Goal: Transaction & Acquisition: Purchase product/service

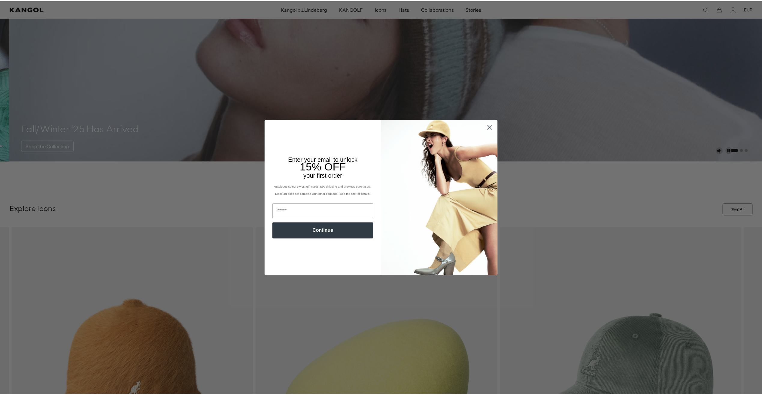
scroll to position [0, 124]
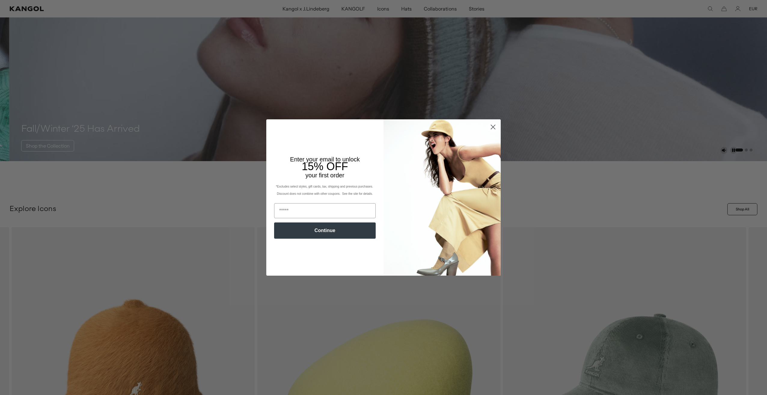
click at [493, 126] on circle "Close dialog" at bounding box center [493, 127] width 10 height 10
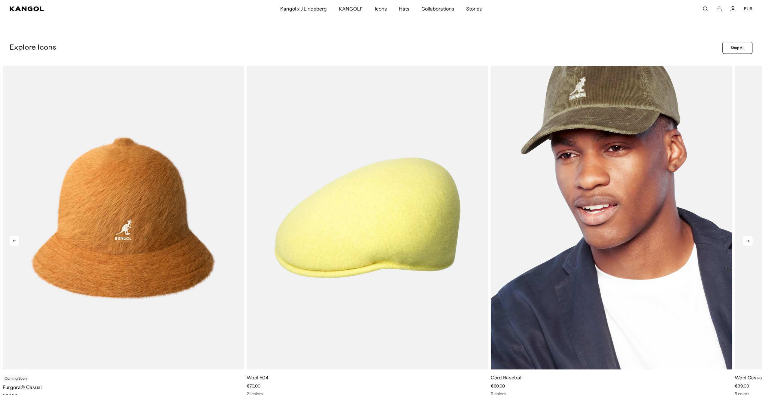
scroll to position [330, 0]
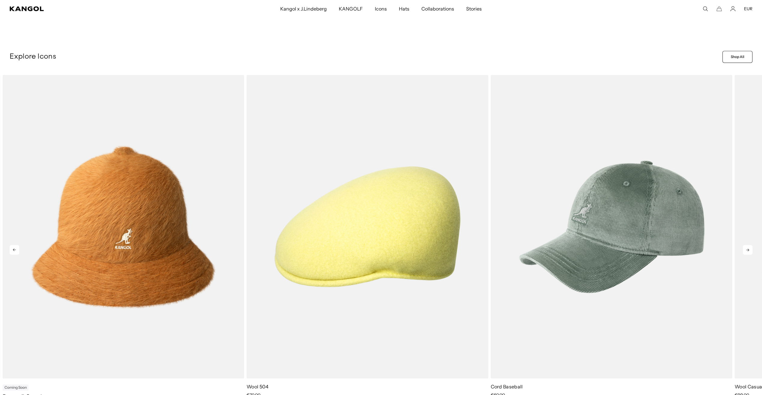
click at [747, 248] on icon at bounding box center [748, 250] width 10 height 10
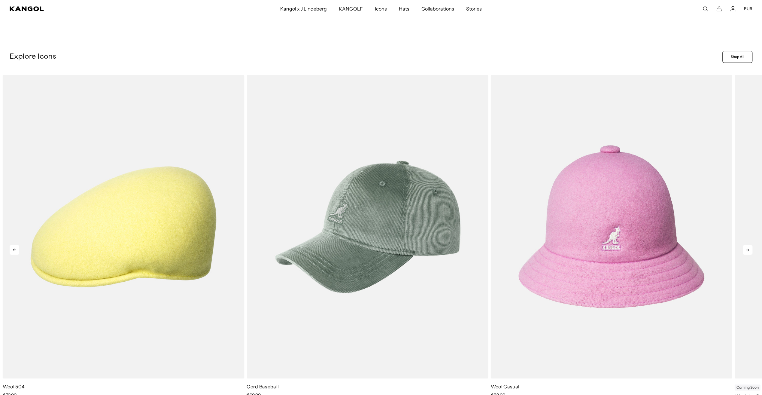
scroll to position [0, 0]
click at [751, 249] on icon at bounding box center [748, 250] width 10 height 10
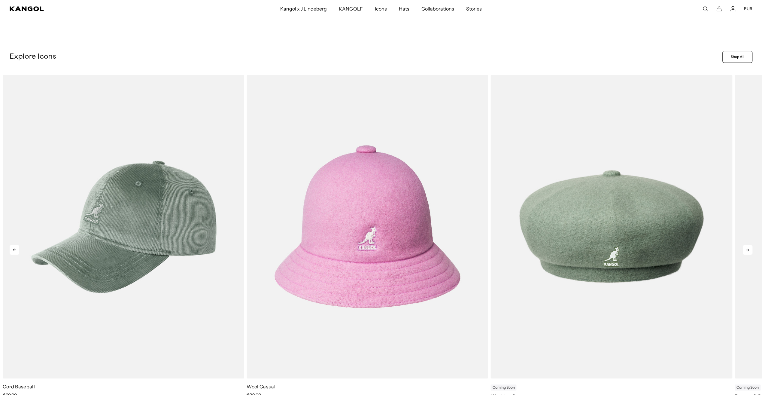
click at [744, 248] on icon at bounding box center [748, 250] width 10 height 10
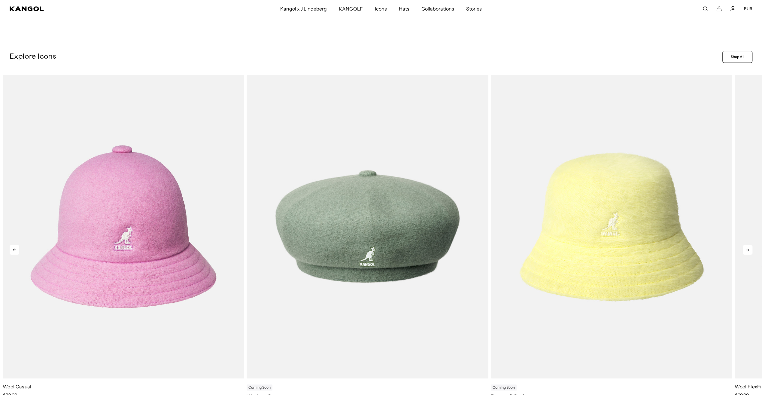
scroll to position [0, 124]
click at [746, 249] on icon at bounding box center [748, 250] width 10 height 10
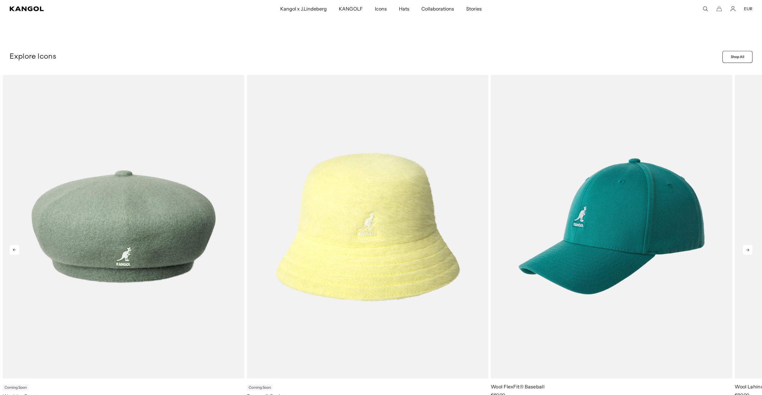
click at [746, 249] on icon at bounding box center [748, 250] width 10 height 10
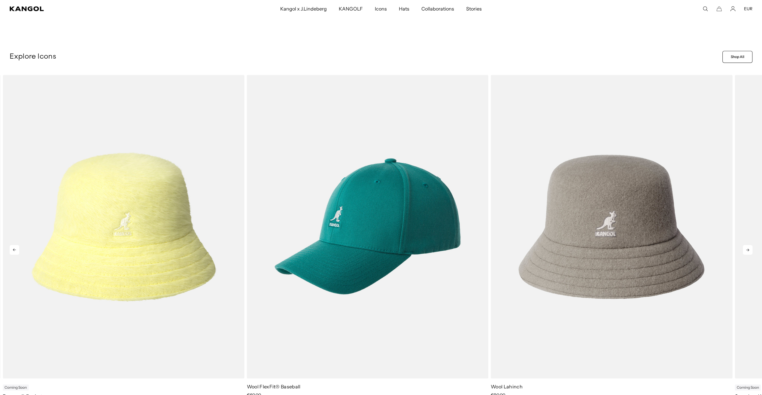
click at [746, 249] on icon at bounding box center [748, 250] width 10 height 10
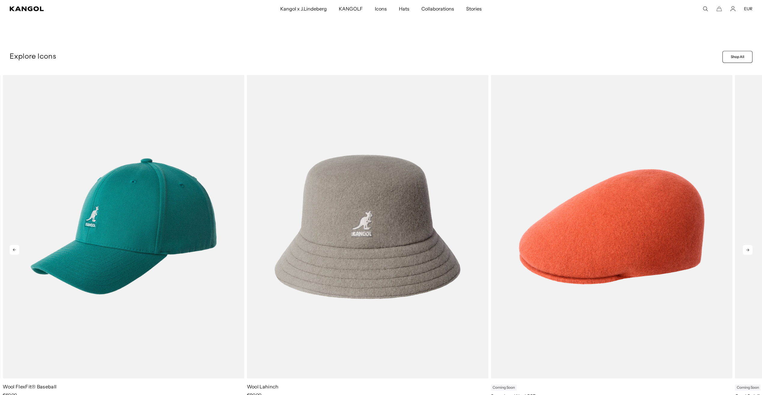
click at [746, 249] on icon at bounding box center [748, 250] width 10 height 10
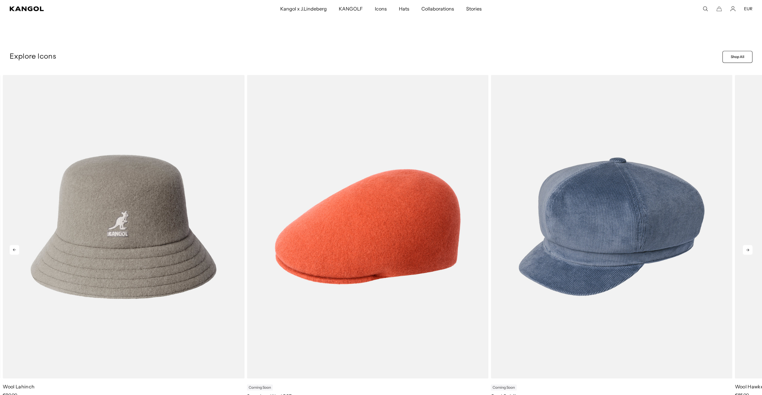
scroll to position [0, 0]
click at [746, 249] on icon at bounding box center [748, 250] width 10 height 10
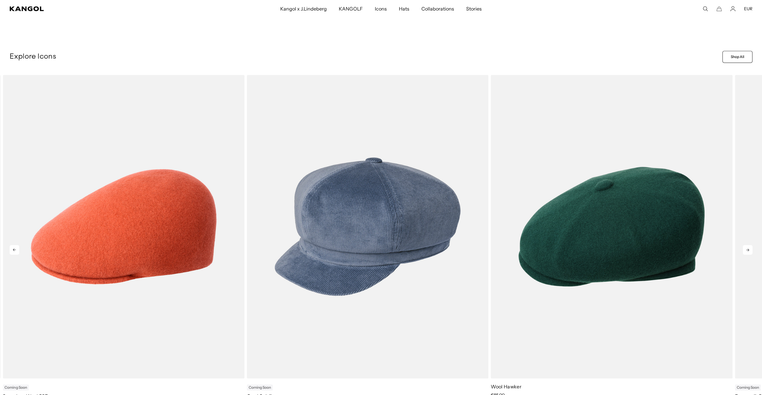
click at [746, 249] on icon at bounding box center [748, 250] width 10 height 10
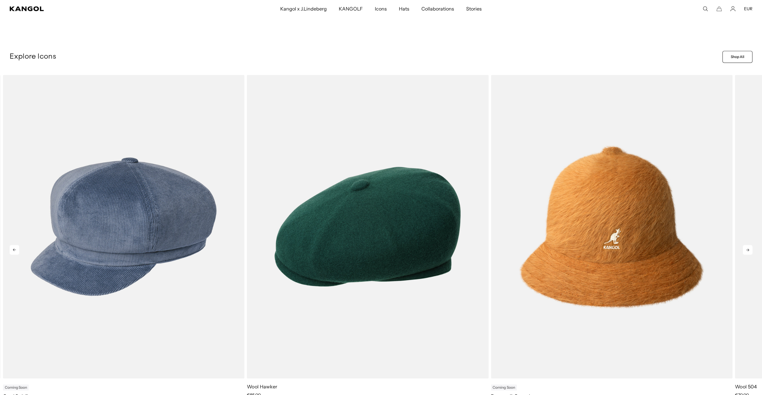
click at [746, 249] on icon at bounding box center [748, 250] width 10 height 10
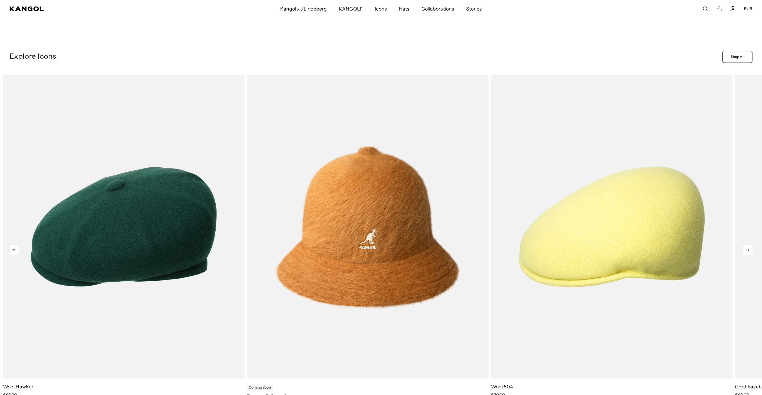
click at [746, 249] on icon at bounding box center [748, 250] width 10 height 10
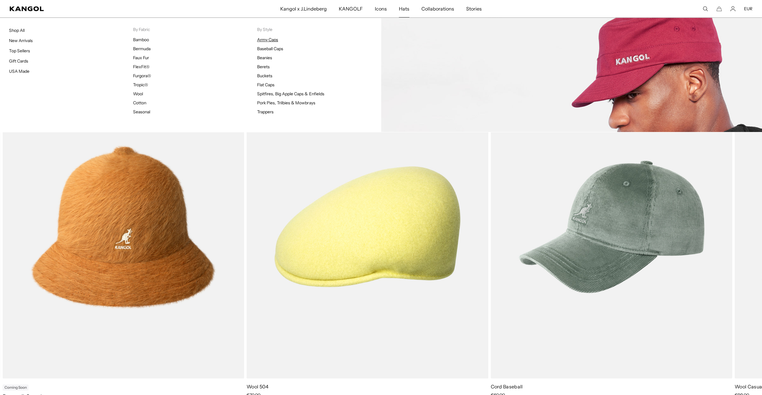
scroll to position [0, 124]
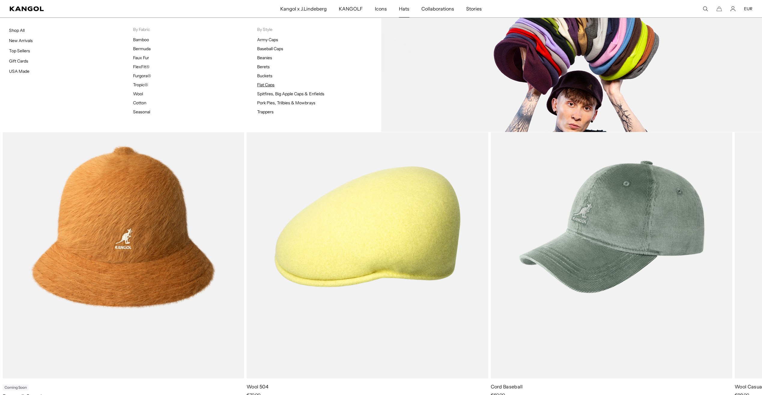
click at [268, 87] on link "Flat Caps" at bounding box center [265, 84] width 17 height 5
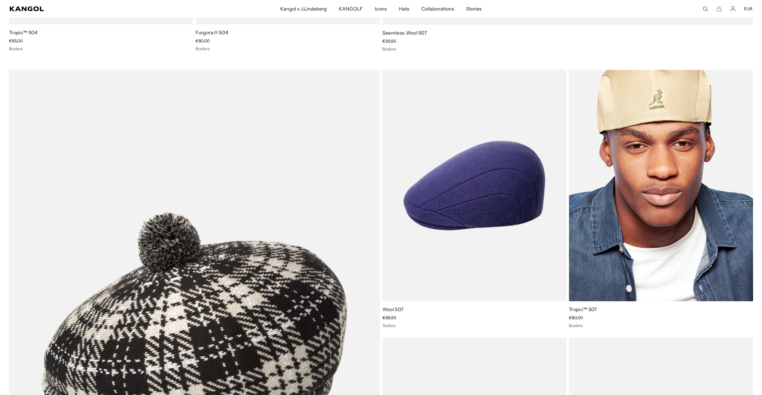
click at [657, 128] on img at bounding box center [661, 185] width 184 height 231
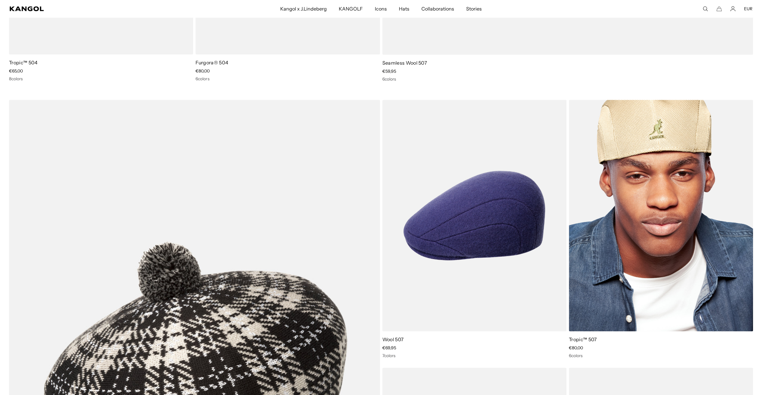
click at [637, 255] on img at bounding box center [661, 215] width 184 height 231
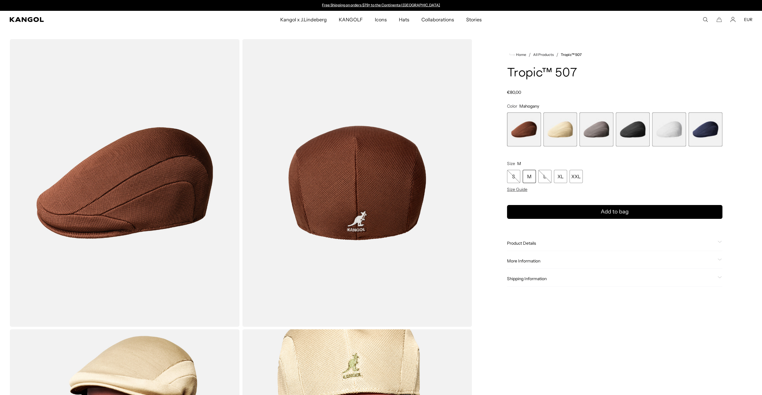
click at [560, 132] on span "2 of 6" at bounding box center [560, 129] width 34 height 34
click at [595, 125] on span "3 of 6" at bounding box center [597, 129] width 34 height 34
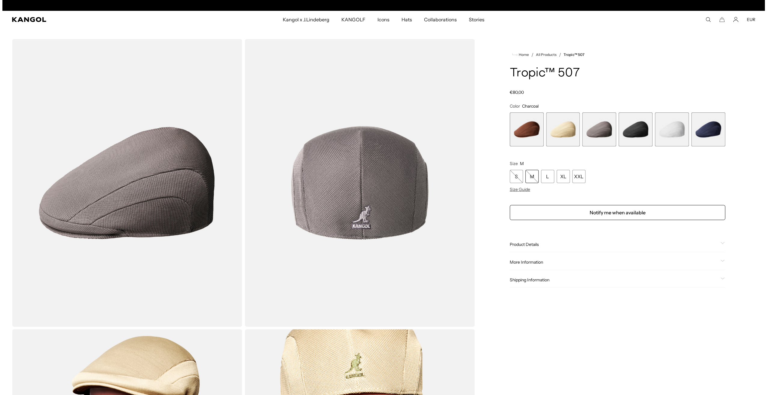
scroll to position [0, 124]
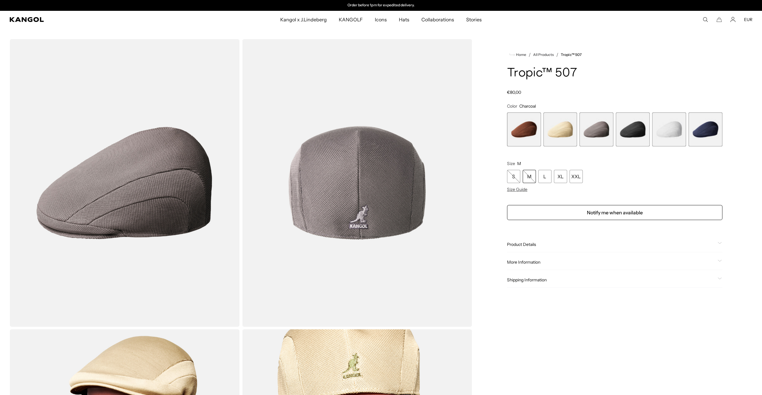
click at [408, 204] on img "Gallery Viewer" at bounding box center [357, 183] width 230 height 288
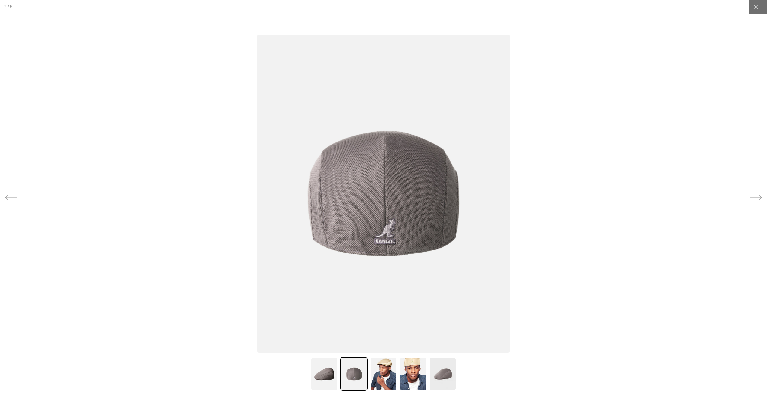
click at [750, 197] on icon at bounding box center [756, 197] width 12 height 12
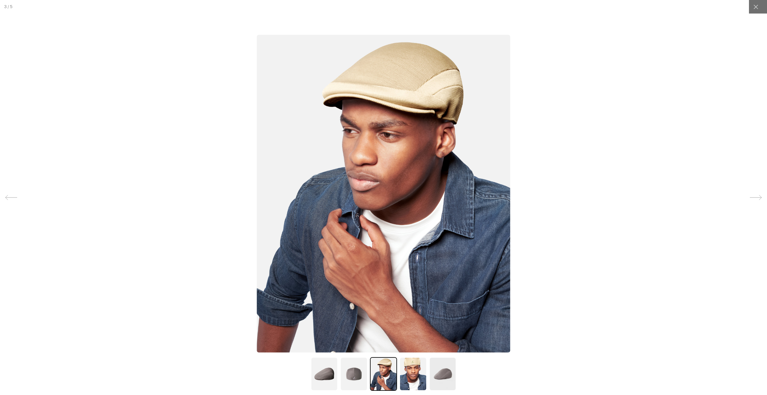
scroll to position [0, 0]
click at [750, 197] on icon at bounding box center [756, 197] width 12 height 12
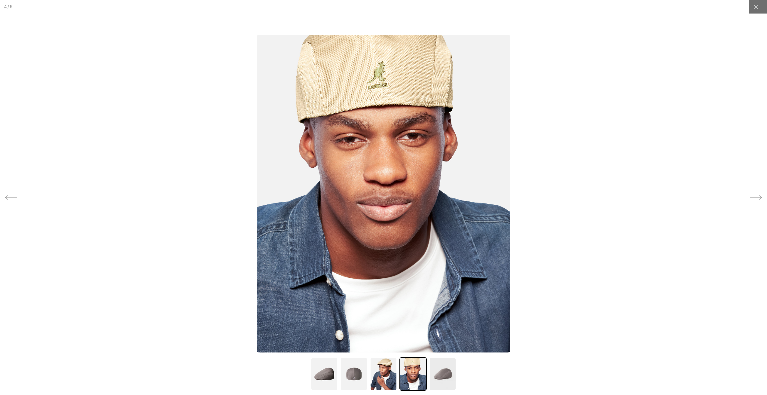
click at [750, 198] on icon at bounding box center [756, 197] width 12 height 12
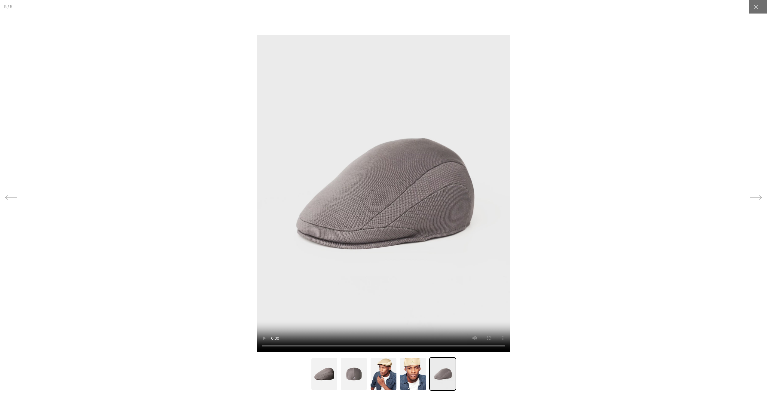
scroll to position [0, 124]
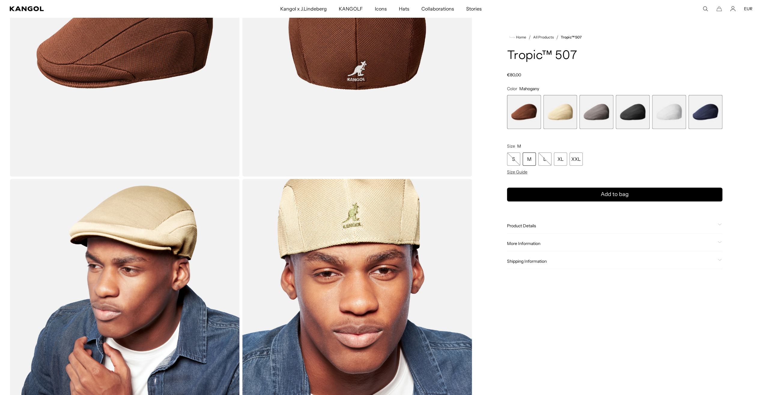
scroll to position [0, 124]
click at [594, 116] on span "3 of 6" at bounding box center [597, 112] width 34 height 34
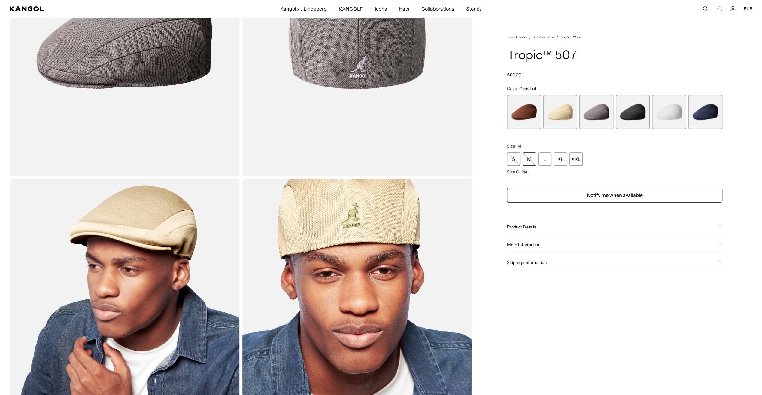
click at [625, 117] on span "4 of 6" at bounding box center [633, 112] width 34 height 34
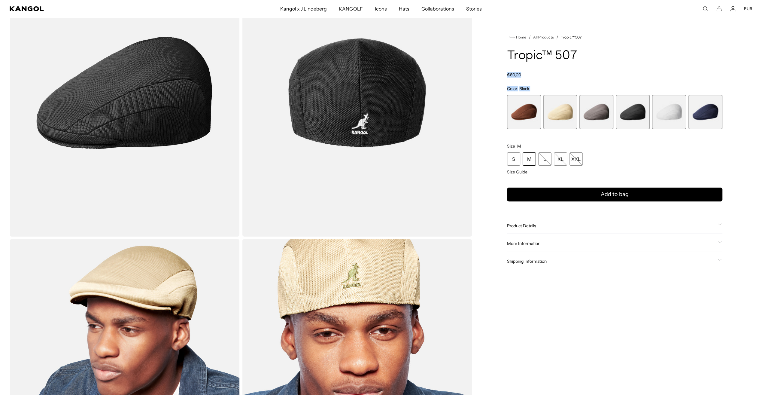
scroll to position [0, 124]
drag, startPoint x: 585, startPoint y: 53, endPoint x: 516, endPoint y: 56, distance: 69.1
click at [516, 56] on h1 "Tropic™ 507" at bounding box center [614, 55] width 215 height 13
drag, startPoint x: 508, startPoint y: 53, endPoint x: 576, endPoint y: 46, distance: 68.0
click at [576, 46] on product-info "Home / All Products / Tropic™ 507 Tropic™ 507 Regular price €80,00 Regular pric…" at bounding box center [614, 151] width 215 height 235
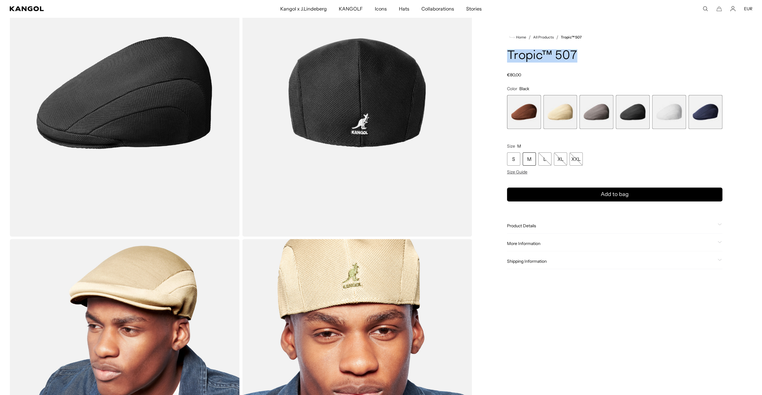
copy h1 "Tropic™ 507"
click at [575, 36] on link "Tropic™ 507" at bounding box center [571, 37] width 21 height 4
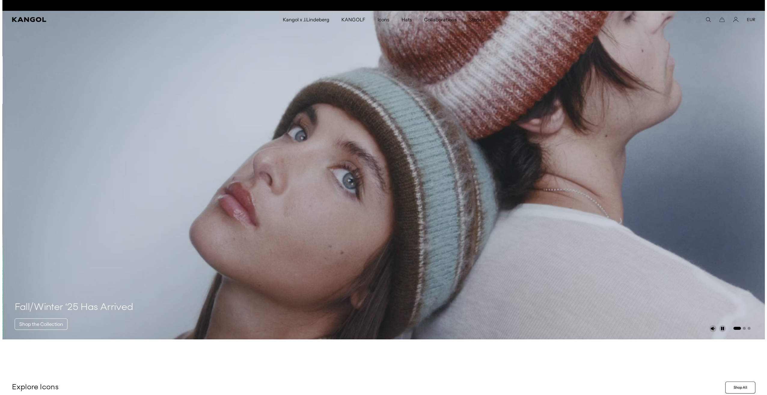
scroll to position [0, 124]
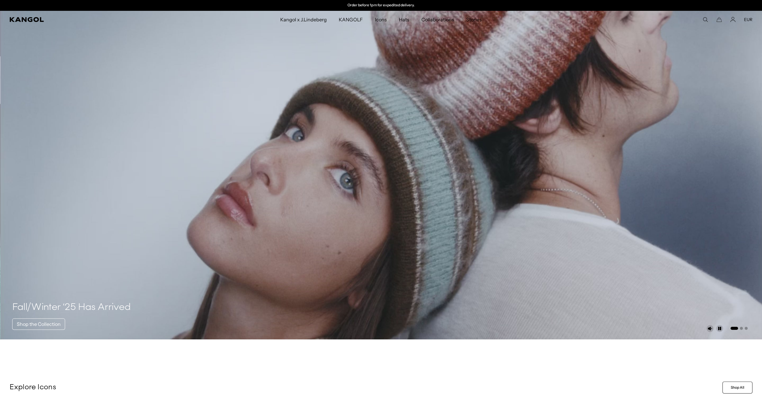
click at [705, 20] on icon "Search here" at bounding box center [705, 19] width 5 height 5
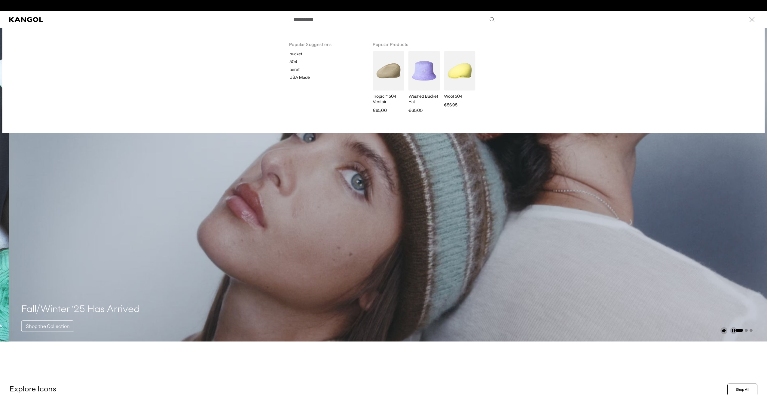
scroll to position [0, 0]
paste input "**********"
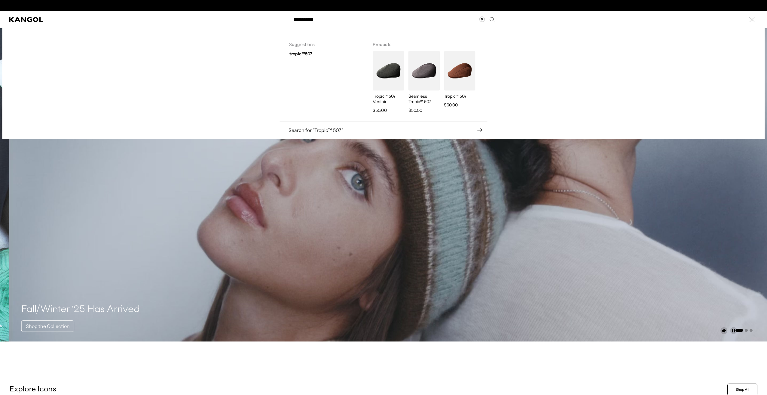
scroll to position [0, 124]
type input "**********"
click at [420, 81] on img "Search here" at bounding box center [423, 70] width 31 height 39
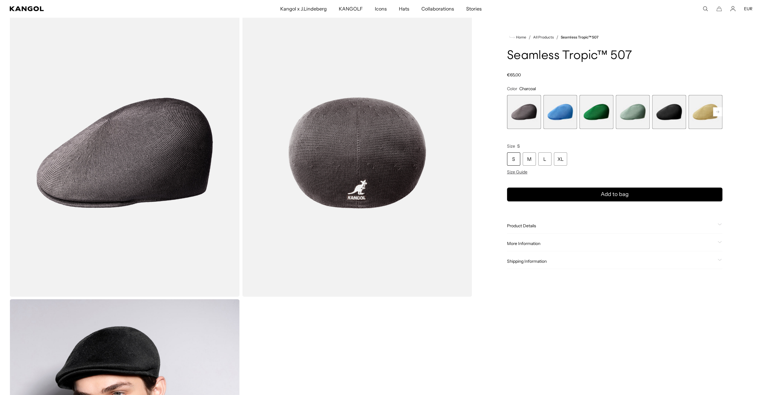
scroll to position [0, 124]
click at [696, 115] on span "6 of 12" at bounding box center [706, 112] width 34 height 34
click at [701, 115] on span "6 of 12" at bounding box center [706, 112] width 34 height 34
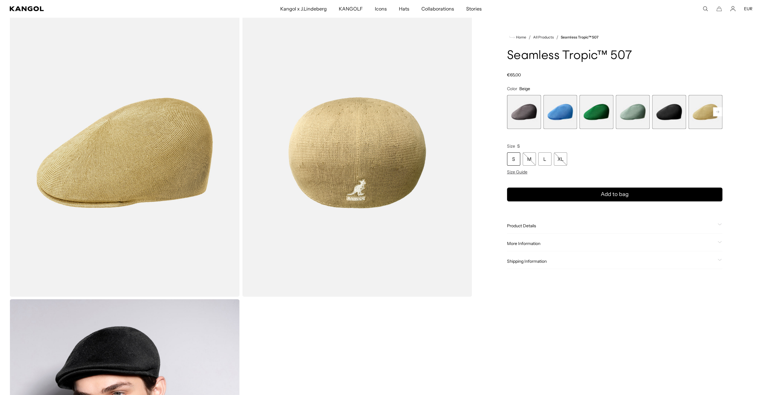
scroll to position [0, 124]
click at [527, 116] on span "1 of 12" at bounding box center [524, 112] width 34 height 34
click at [526, 116] on span "1 of 12" at bounding box center [524, 112] width 34 height 34
click at [525, 112] on span "1 of 12" at bounding box center [524, 112] width 34 height 34
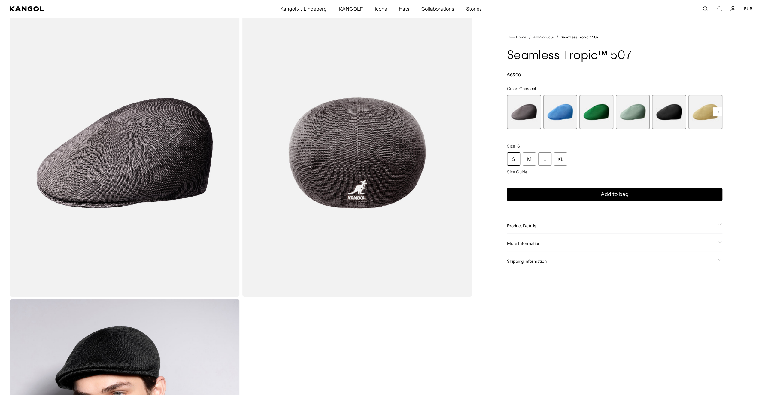
scroll to position [0, 124]
click at [718, 114] on rect at bounding box center [717, 111] width 9 height 9
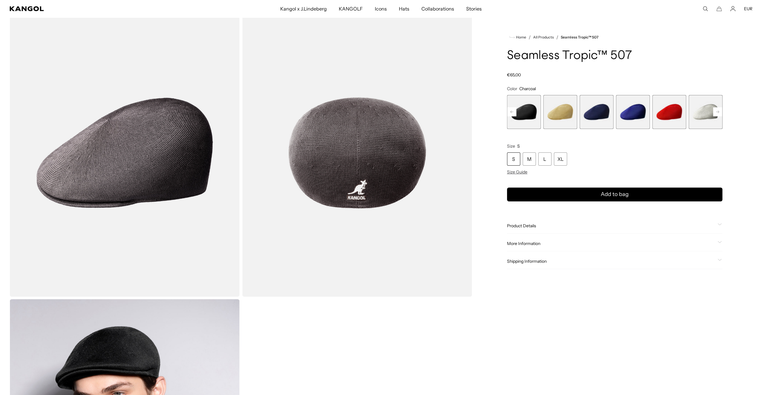
scroll to position [0, 0]
click at [668, 111] on span "9 of 12" at bounding box center [669, 112] width 34 height 34
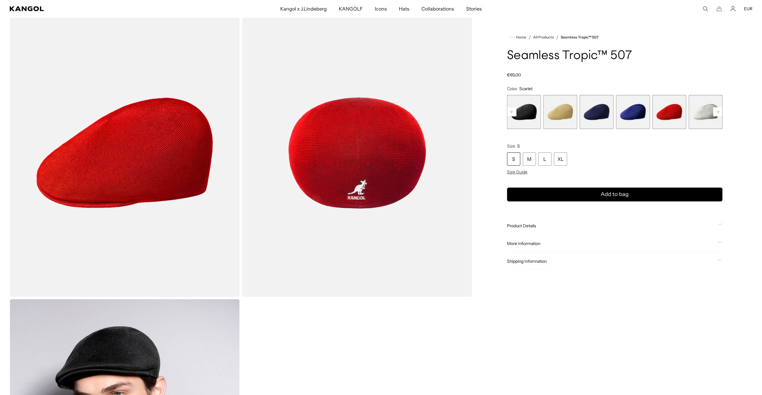
scroll to position [0, 124]
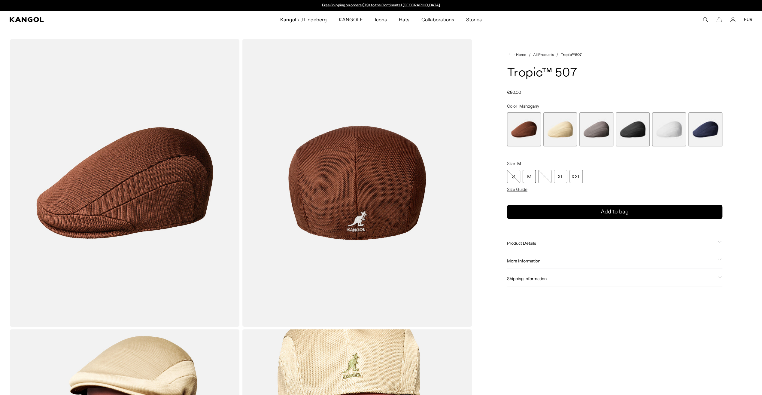
click at [597, 131] on span "3 of 6" at bounding box center [597, 129] width 34 height 34
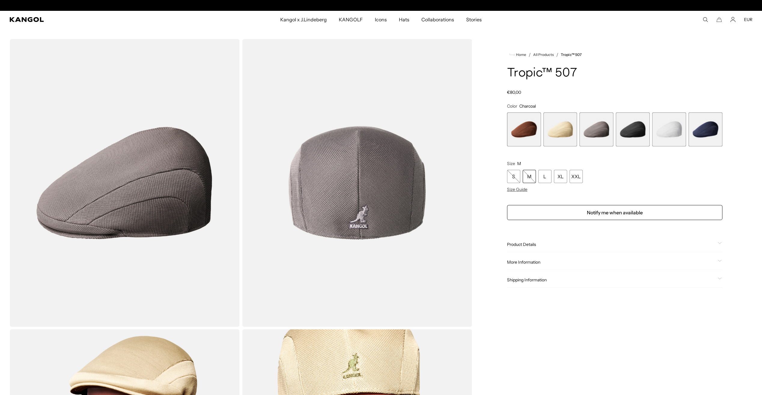
scroll to position [0, 124]
click at [563, 127] on span "2 of 6" at bounding box center [560, 129] width 34 height 34
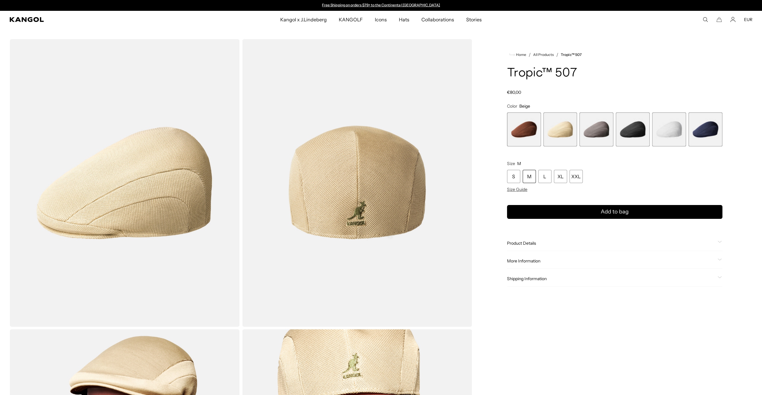
click at [600, 130] on span "3 of 6" at bounding box center [597, 129] width 34 height 34
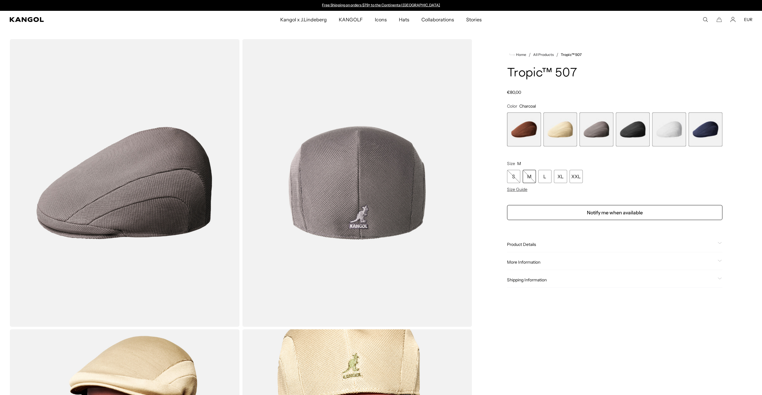
click at [639, 132] on span "4 of 6" at bounding box center [633, 129] width 34 height 34
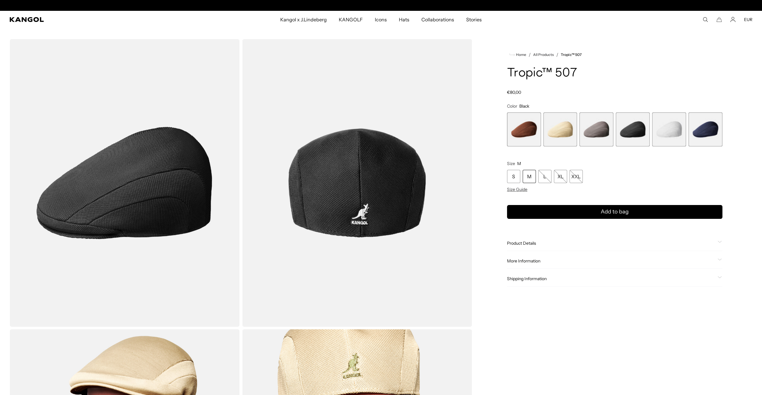
scroll to position [0, 124]
click at [673, 134] on span "5 of 6" at bounding box center [669, 129] width 34 height 34
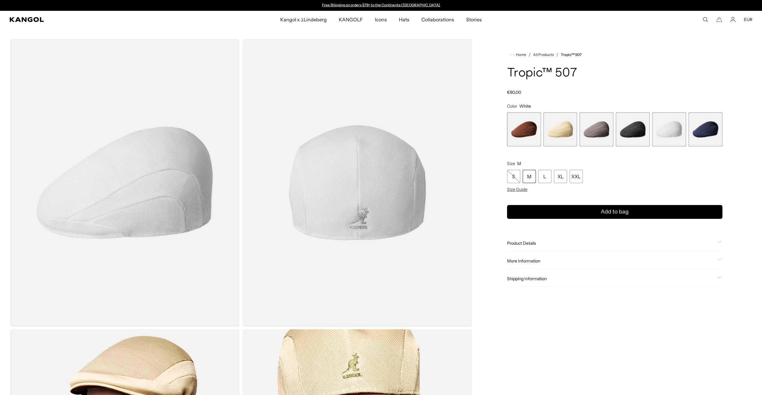
click at [696, 135] on span "6 of 6" at bounding box center [706, 129] width 34 height 34
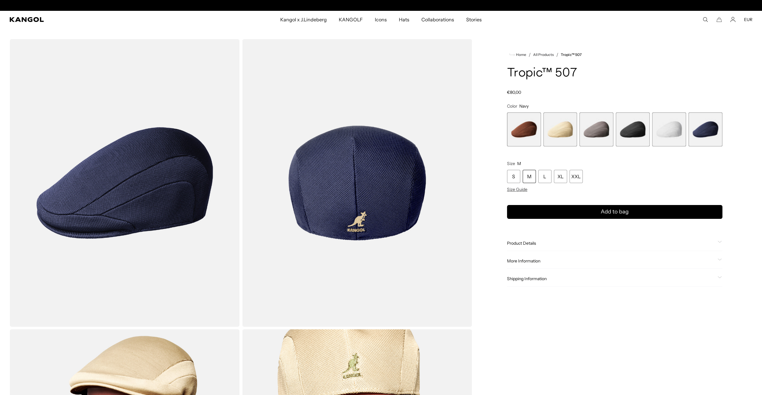
scroll to position [0, 124]
click at [525, 129] on span "1 of 6" at bounding box center [524, 129] width 34 height 34
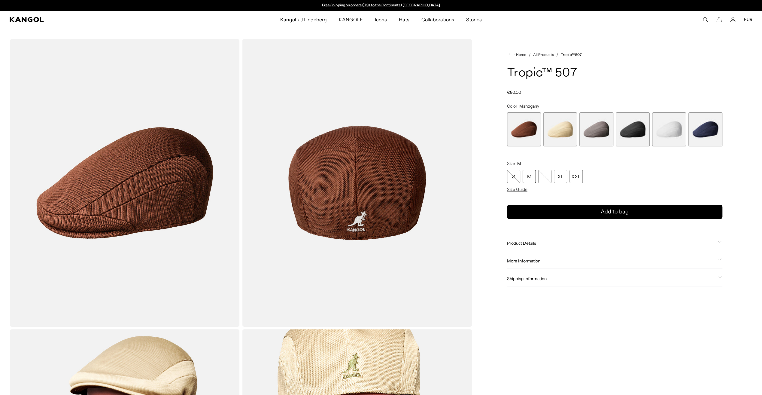
click at [566, 133] on span "2 of 6" at bounding box center [560, 129] width 34 height 34
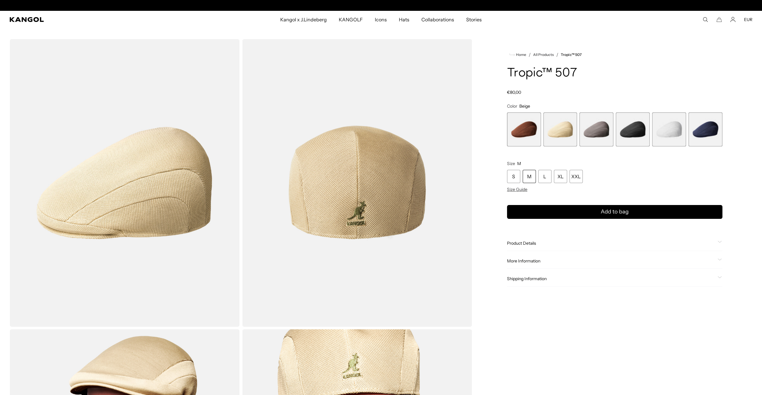
scroll to position [0, 124]
click at [588, 133] on span "3 of 6" at bounding box center [597, 129] width 34 height 34
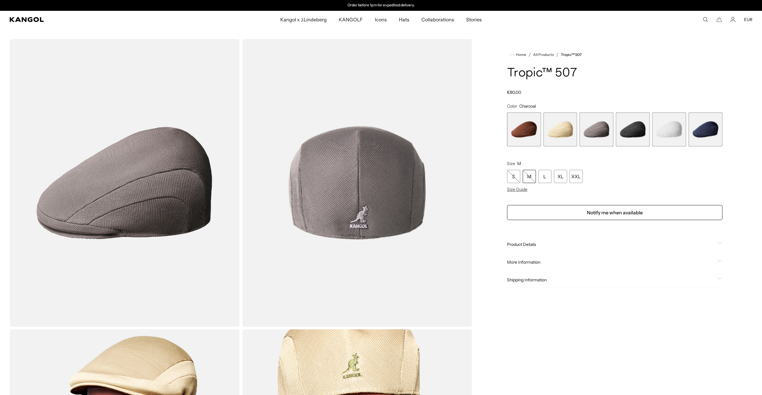
click at [623, 132] on span "4 of 6" at bounding box center [633, 129] width 34 height 34
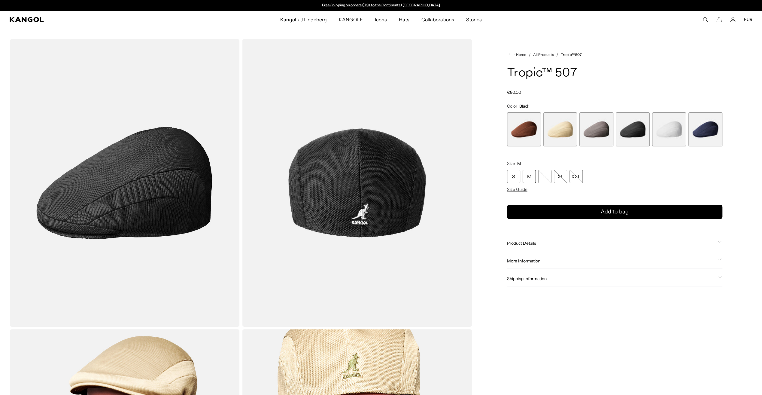
click at [678, 132] on span "5 of 6" at bounding box center [669, 129] width 34 height 34
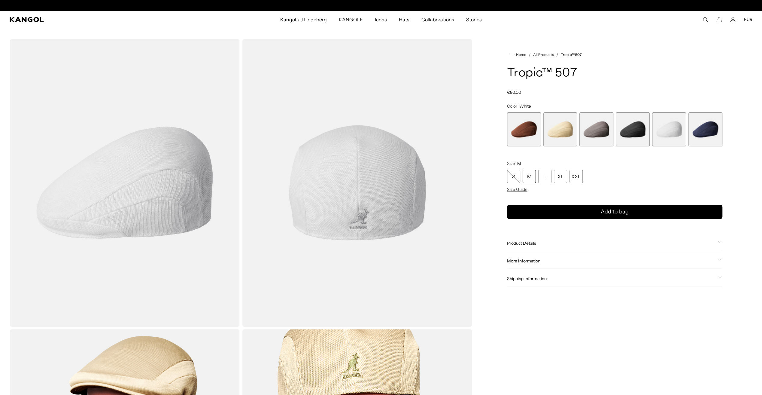
click at [703, 133] on span "6 of 6" at bounding box center [706, 129] width 34 height 34
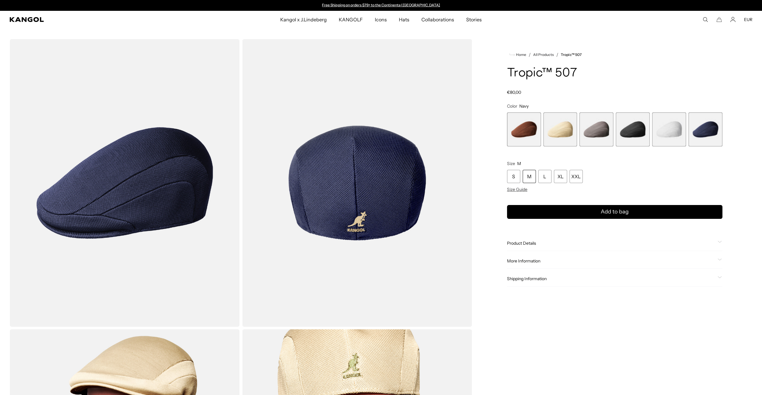
click at [714, 130] on span "6 of 6" at bounding box center [706, 129] width 34 height 34
click at [677, 129] on span "5 of 6" at bounding box center [669, 129] width 34 height 34
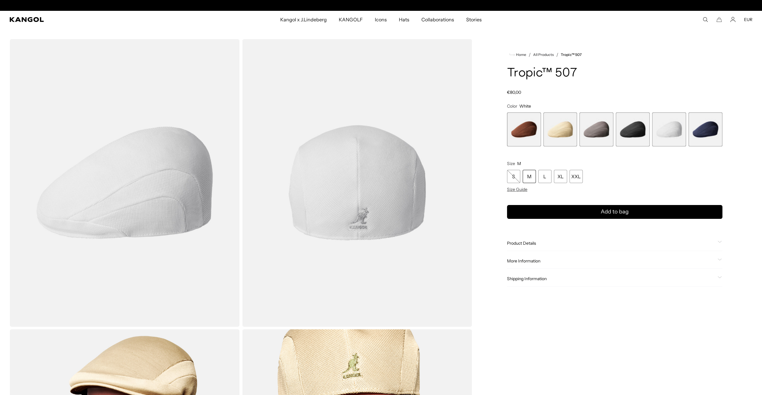
scroll to position [0, 124]
click at [629, 129] on span "4 of 6" at bounding box center [633, 129] width 34 height 34
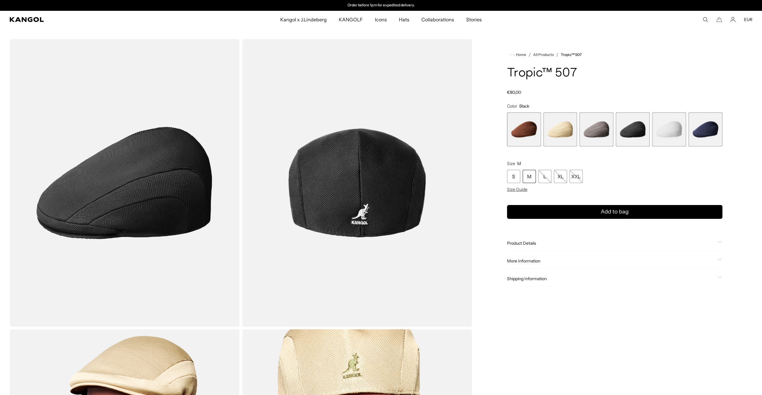
click at [597, 130] on span "3 of 6" at bounding box center [597, 129] width 34 height 34
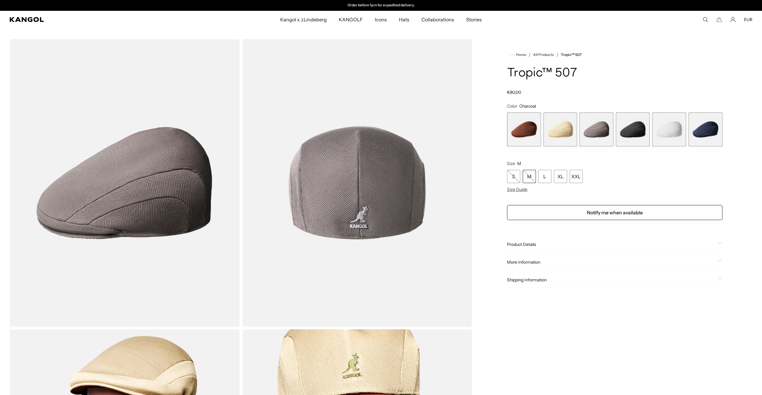
drag, startPoint x: 565, startPoint y: 134, endPoint x: 550, endPoint y: 130, distance: 15.6
click at [565, 134] on span "2 of 6" at bounding box center [560, 129] width 34 height 34
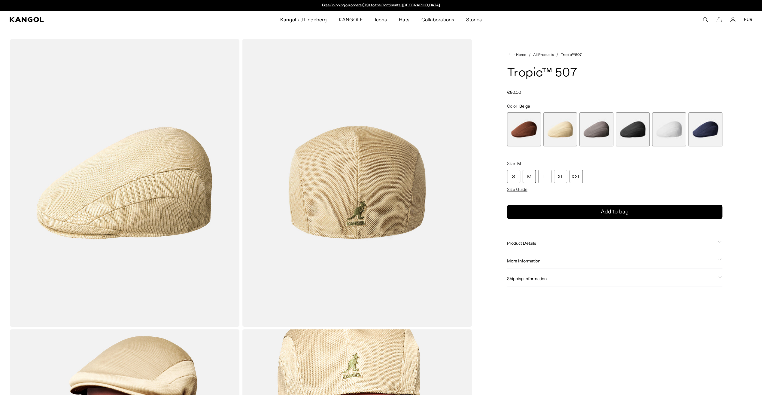
click at [528, 130] on span "1 of 6" at bounding box center [524, 129] width 34 height 34
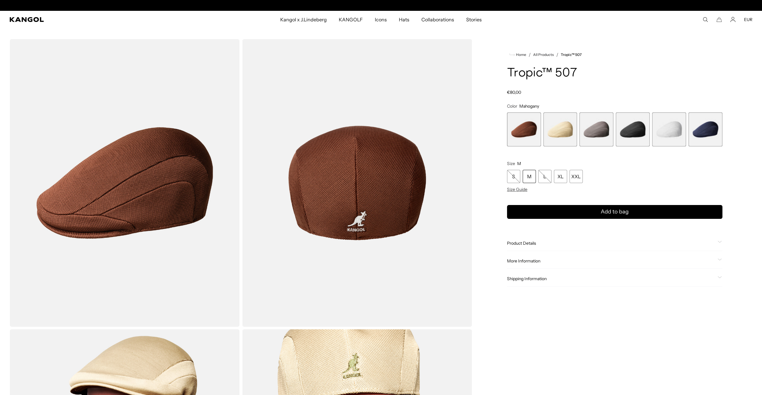
scroll to position [0, 124]
click at [603, 129] on span "3 of 6" at bounding box center [597, 129] width 34 height 34
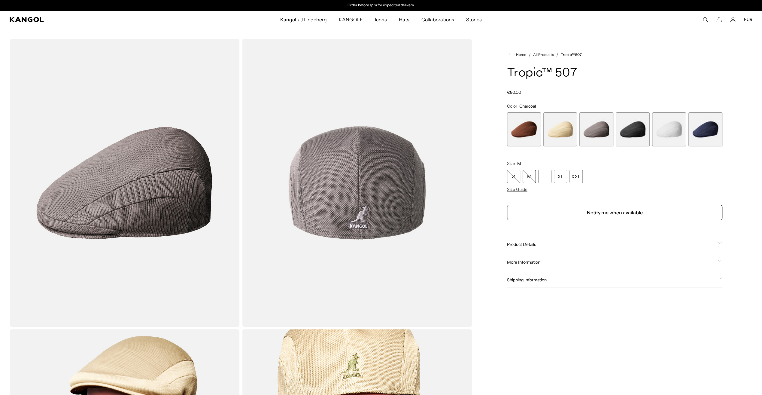
click at [598, 133] on span "3 of 6" at bounding box center [597, 129] width 34 height 34
click at [627, 136] on span "4 of 6" at bounding box center [633, 129] width 34 height 34
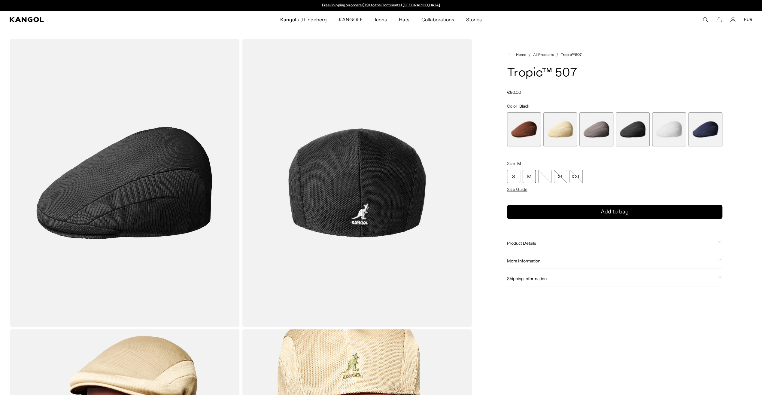
click at [677, 135] on span "5 of 6" at bounding box center [669, 129] width 34 height 34
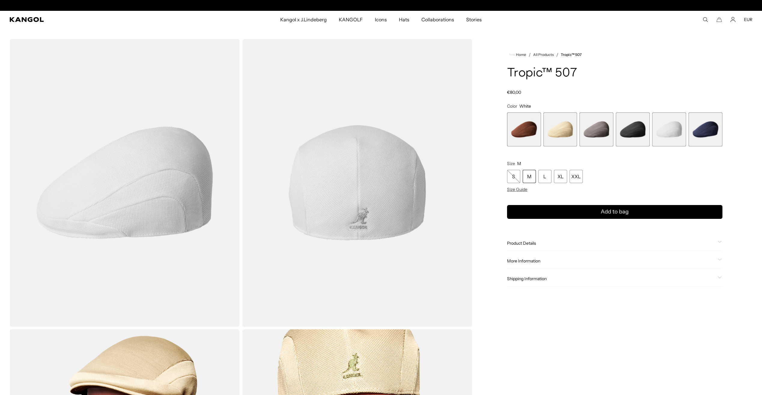
scroll to position [0, 124]
click at [707, 129] on span "6 of 6" at bounding box center [706, 129] width 34 height 34
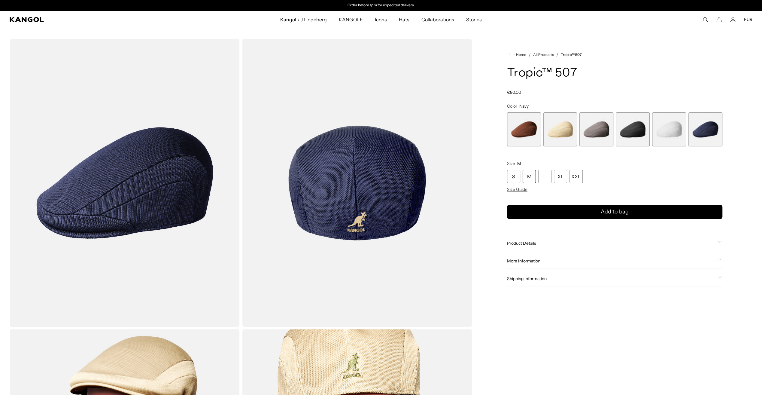
click at [528, 128] on span "1 of 6" at bounding box center [524, 129] width 34 height 34
